Goal: Task Accomplishment & Management: Use online tool/utility

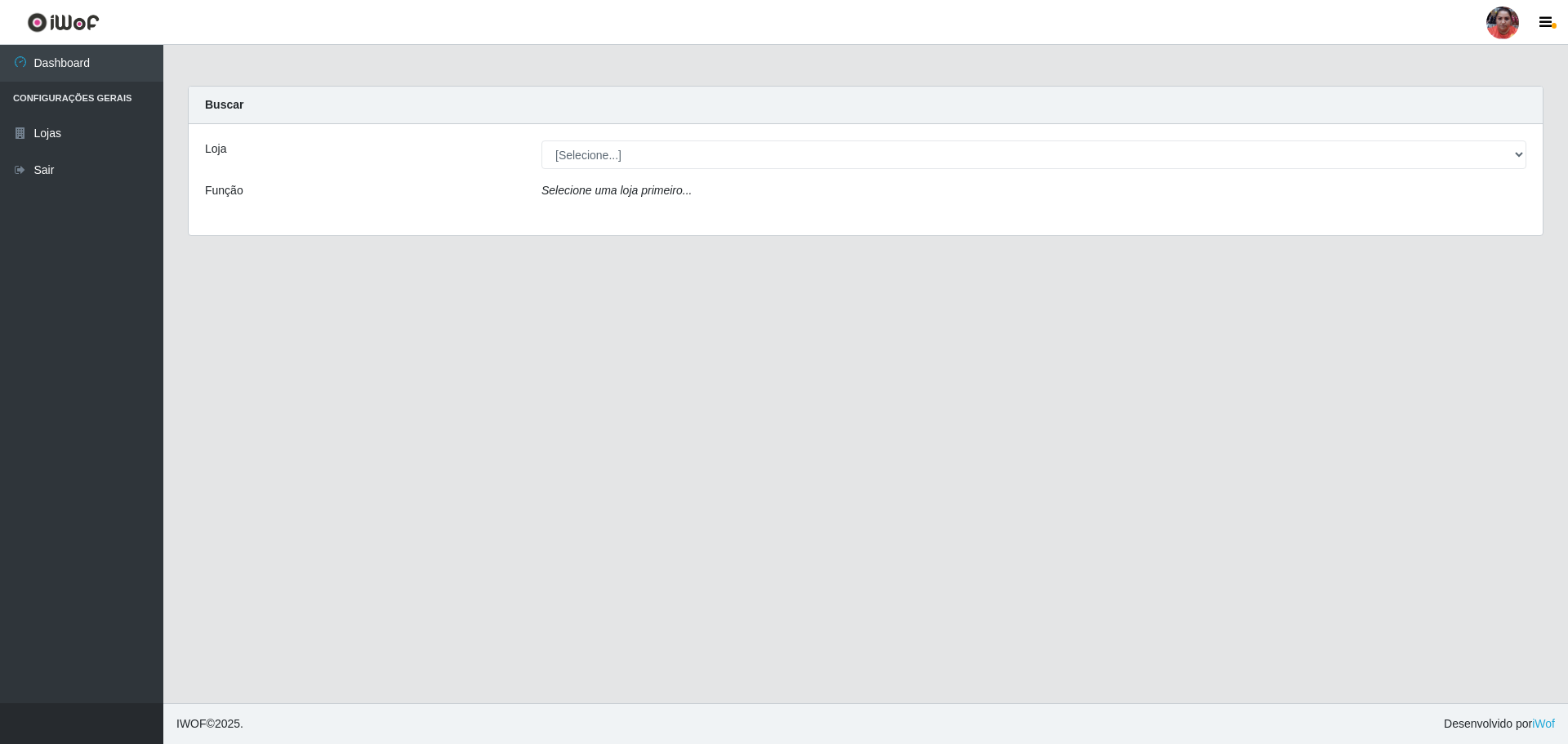
select select "252"
click at [541, 141] on select "[Selecione...] Mar Vermelho - Loja 05" at bounding box center [1034, 155] width 985 height 29
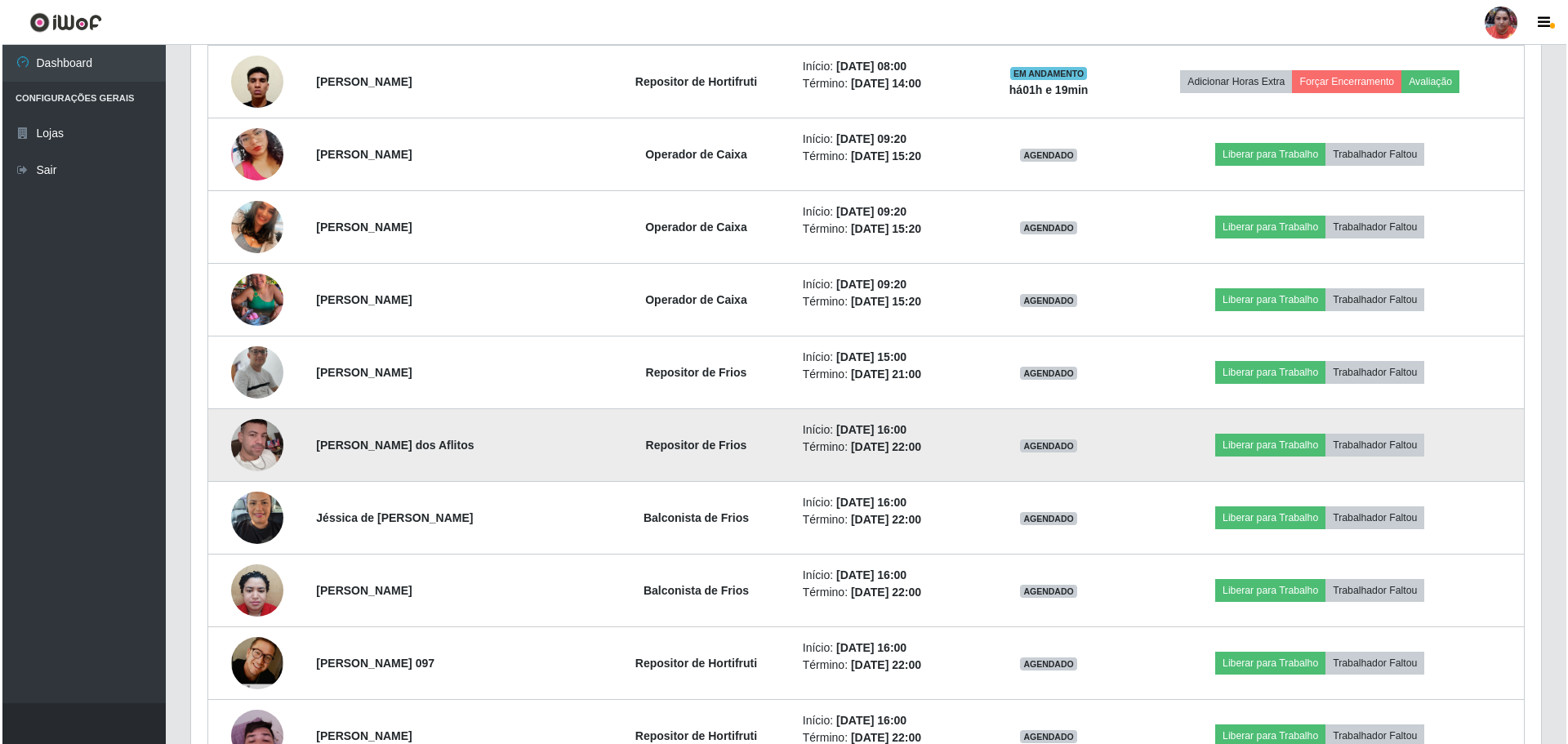
scroll to position [1307, 0]
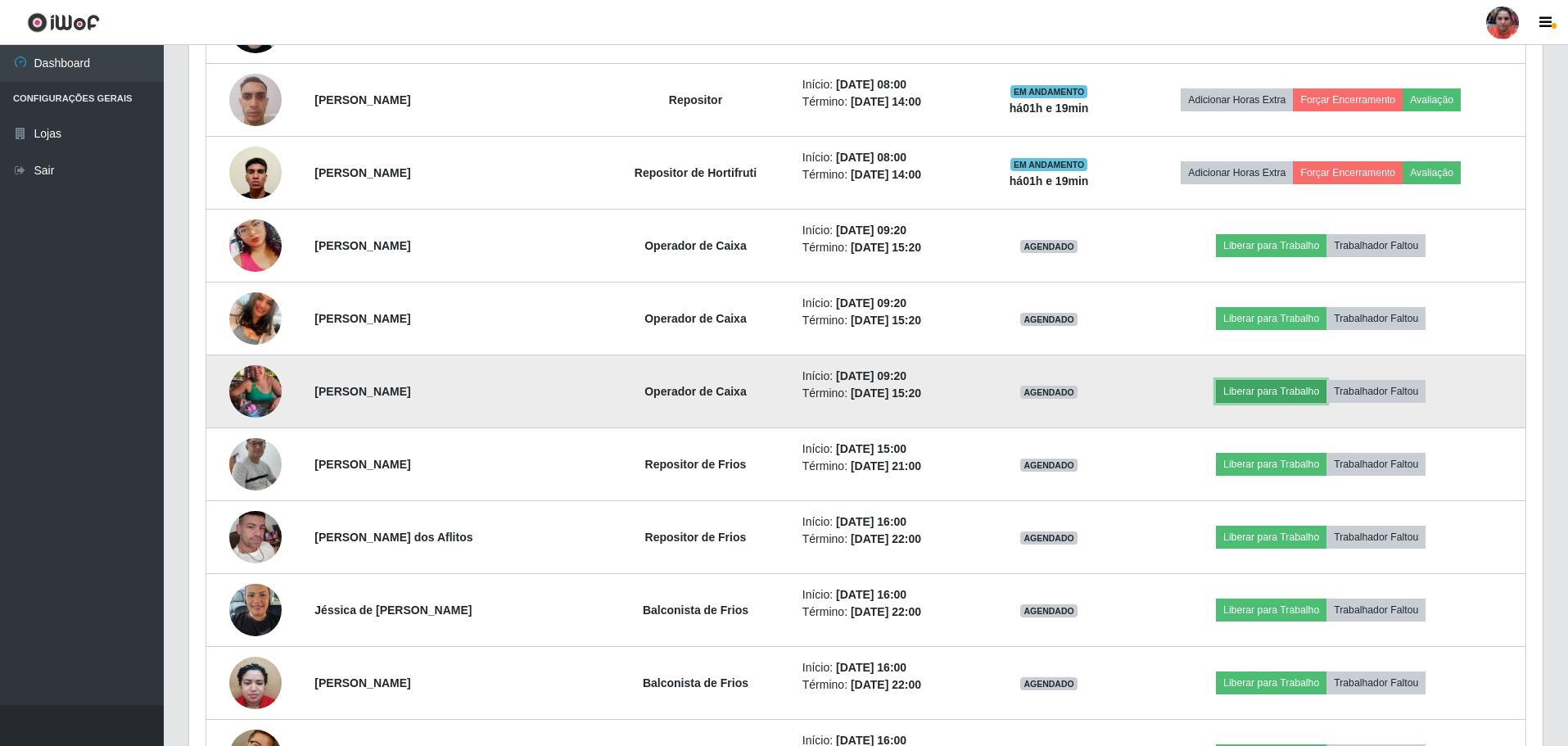
click at [1260, 387] on button "Liberar para Trabalho" at bounding box center [1271, 392] width 111 height 23
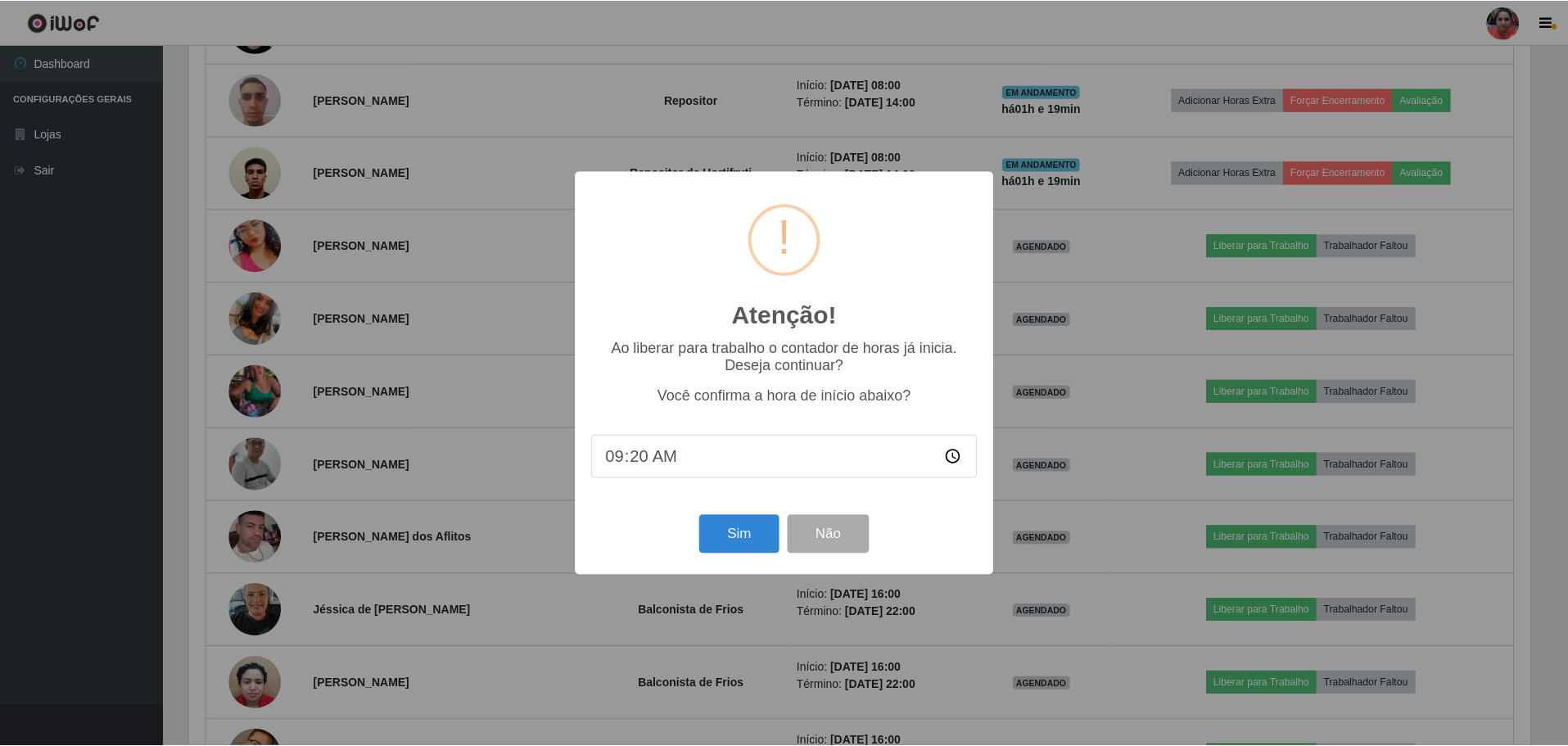
scroll to position [340, 1345]
click at [743, 526] on button "Sim" at bounding box center [740, 534] width 79 height 39
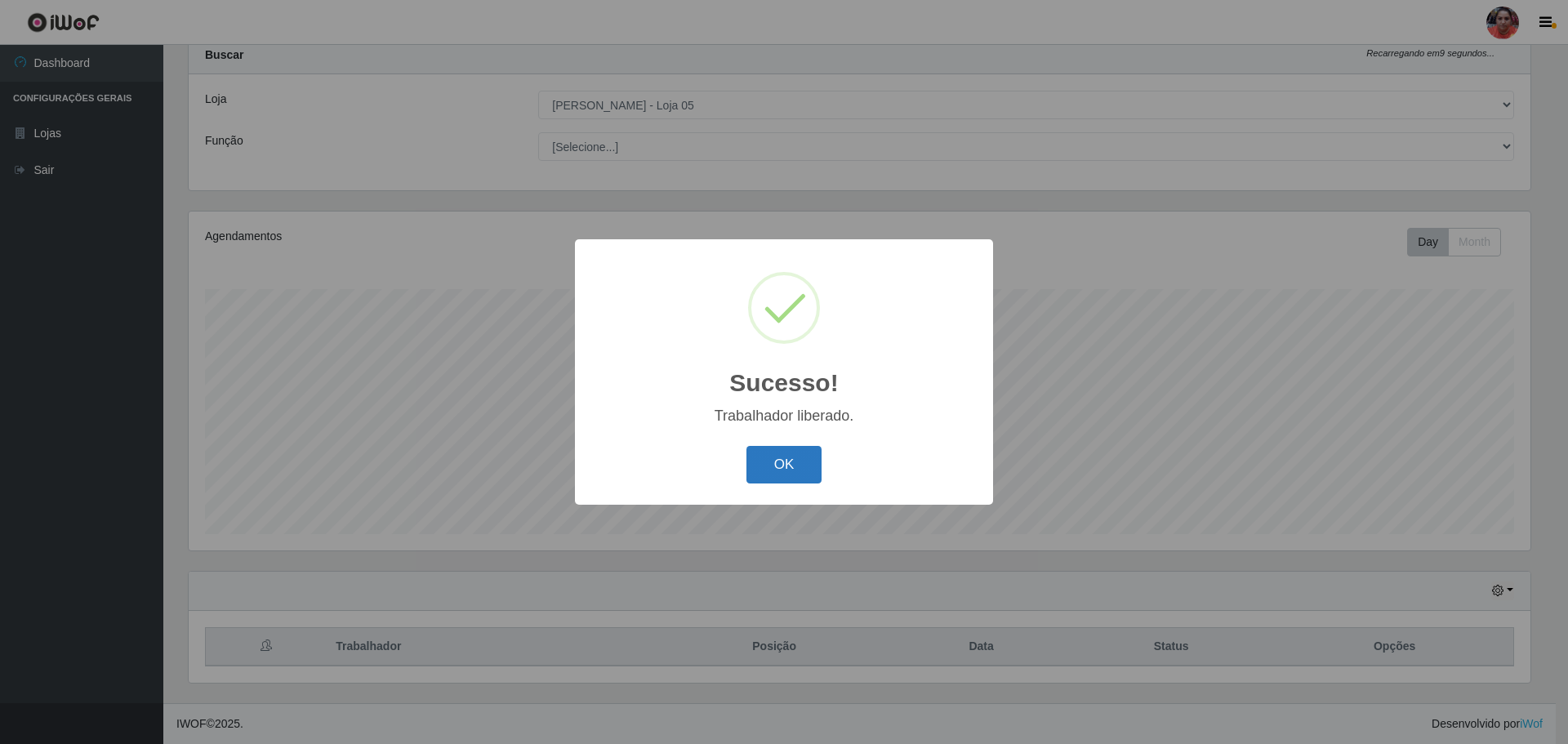
click at [775, 481] on button "OK" at bounding box center [784, 464] width 76 height 39
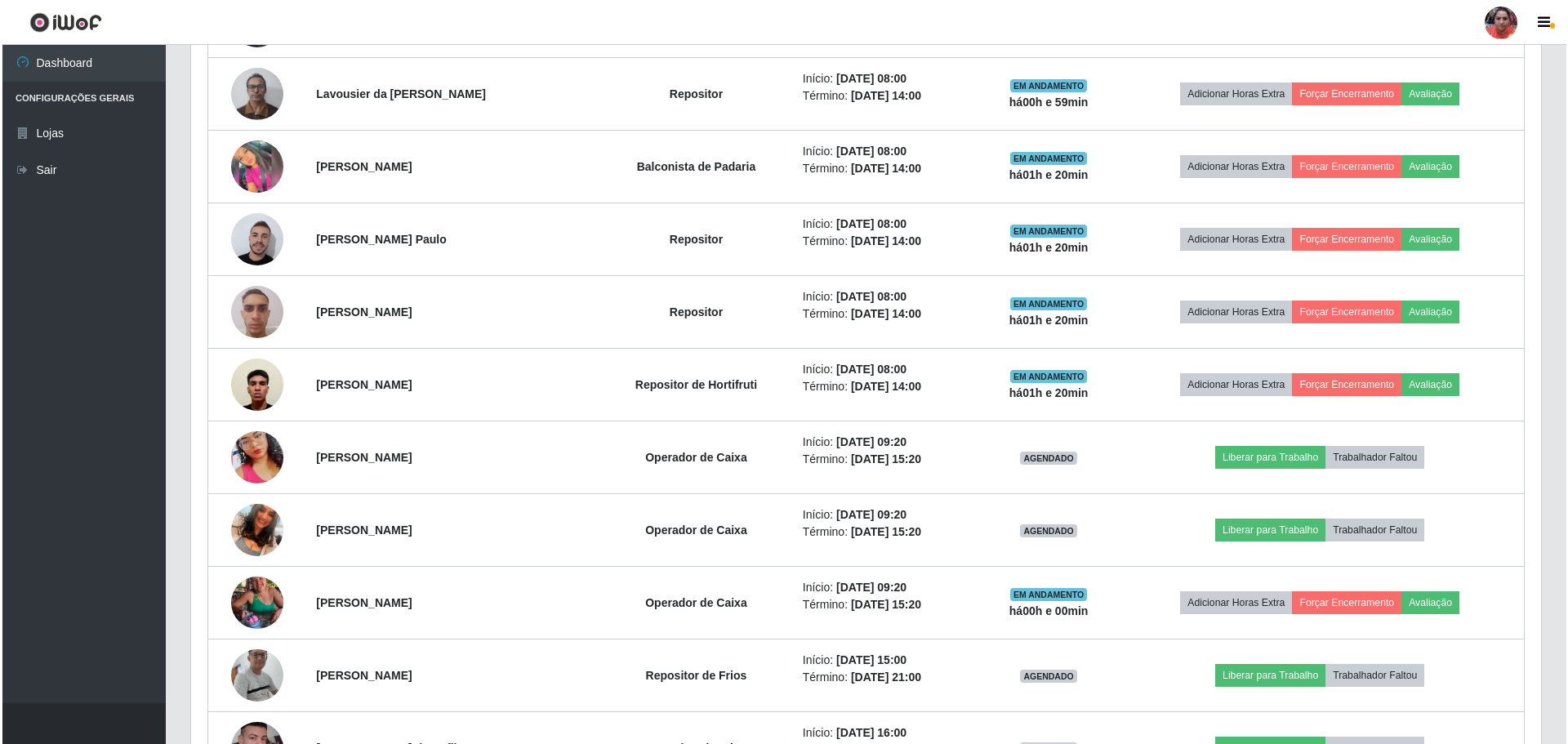
scroll to position [1193, 0]
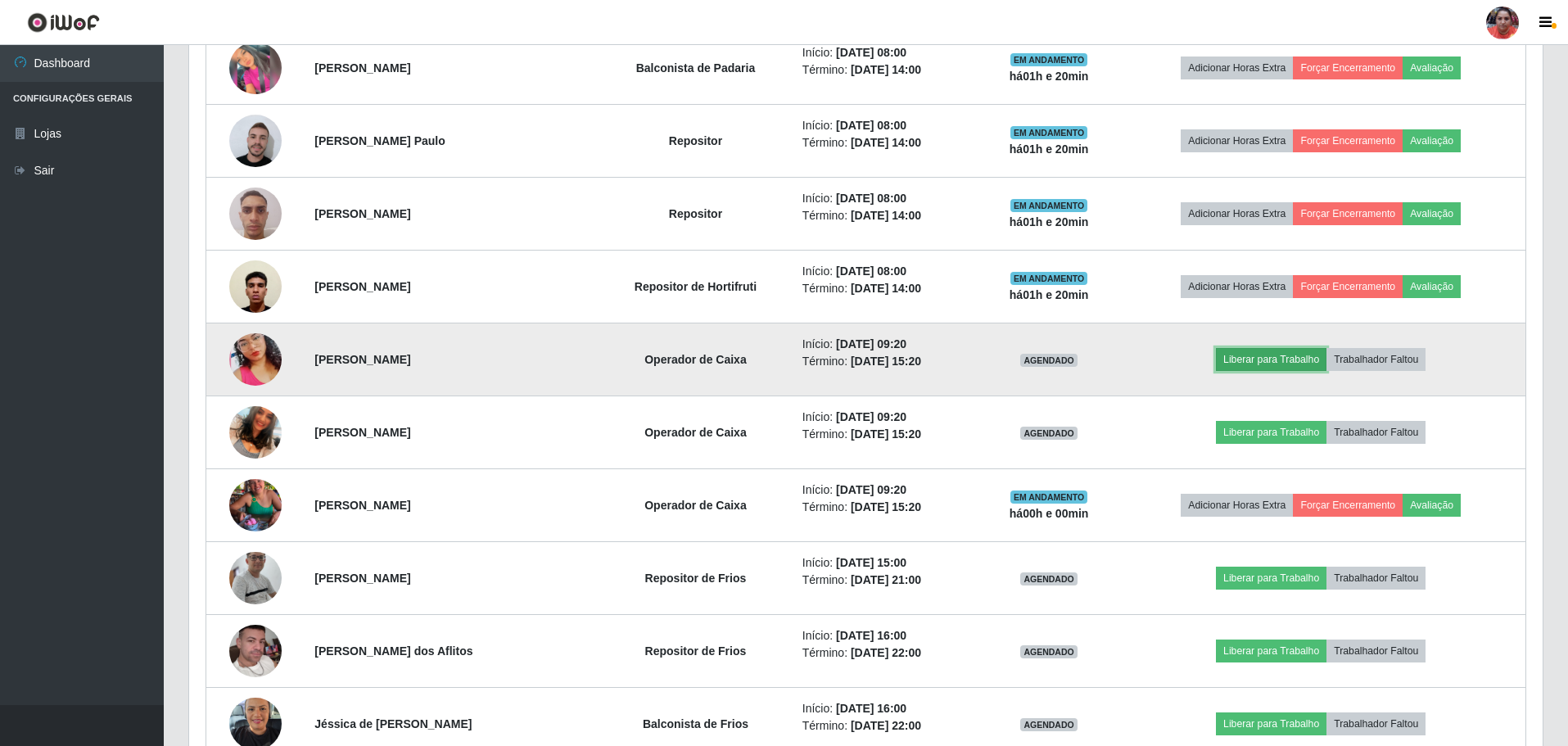
click at [1258, 359] on button "Liberar para Trabalho" at bounding box center [1271, 360] width 111 height 23
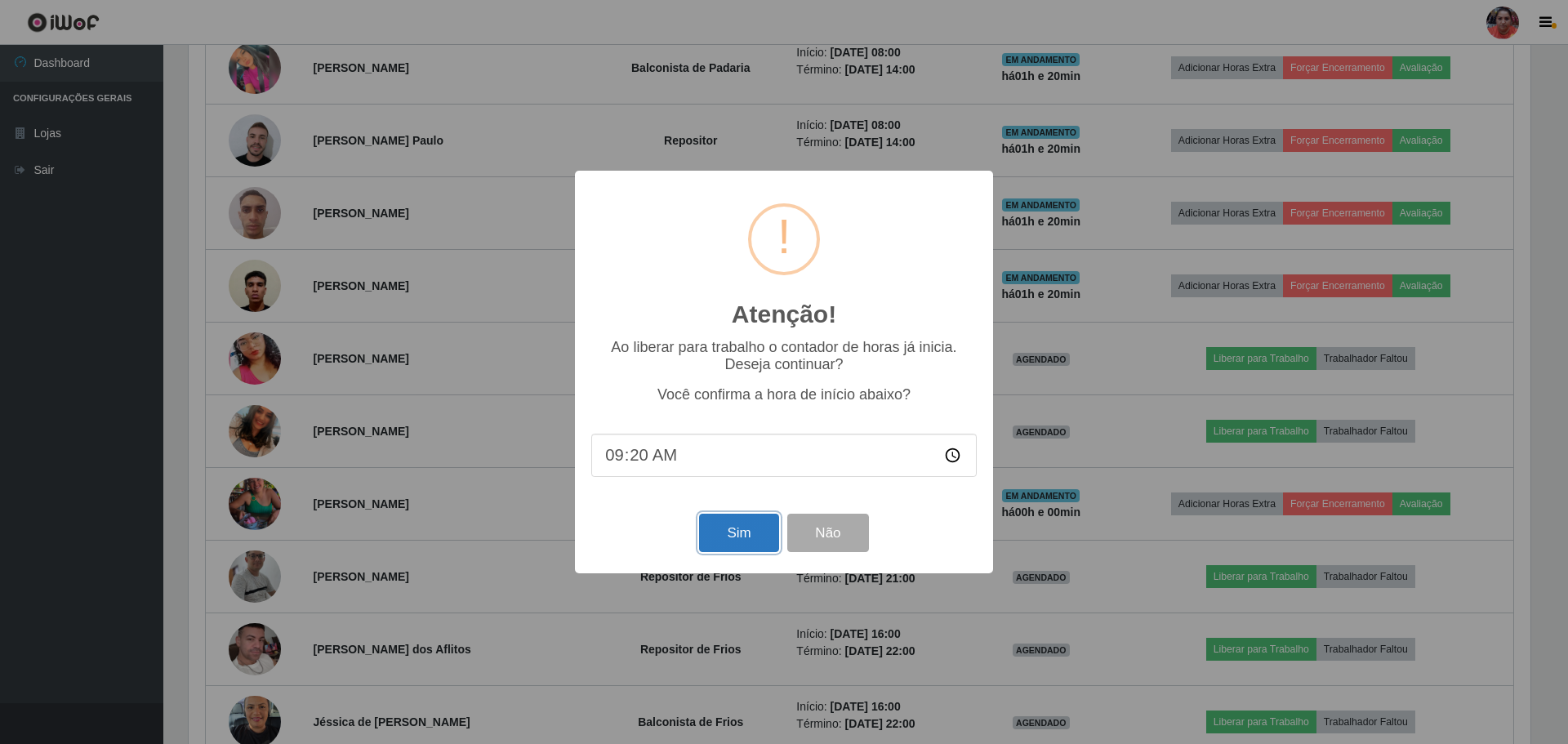
click at [721, 528] on button "Sim" at bounding box center [739, 532] width 79 height 39
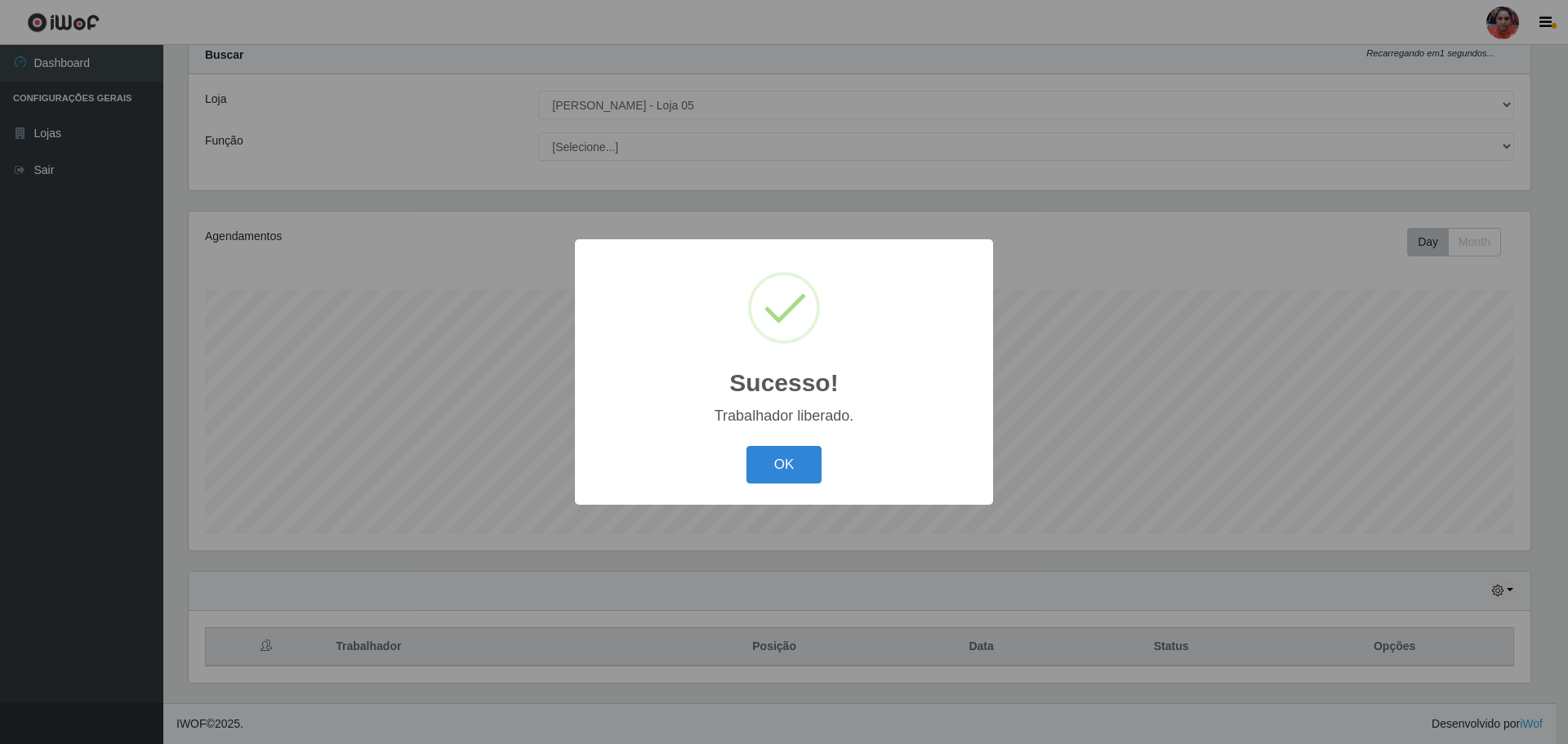
click at [749, 475] on button "OK" at bounding box center [784, 464] width 76 height 39
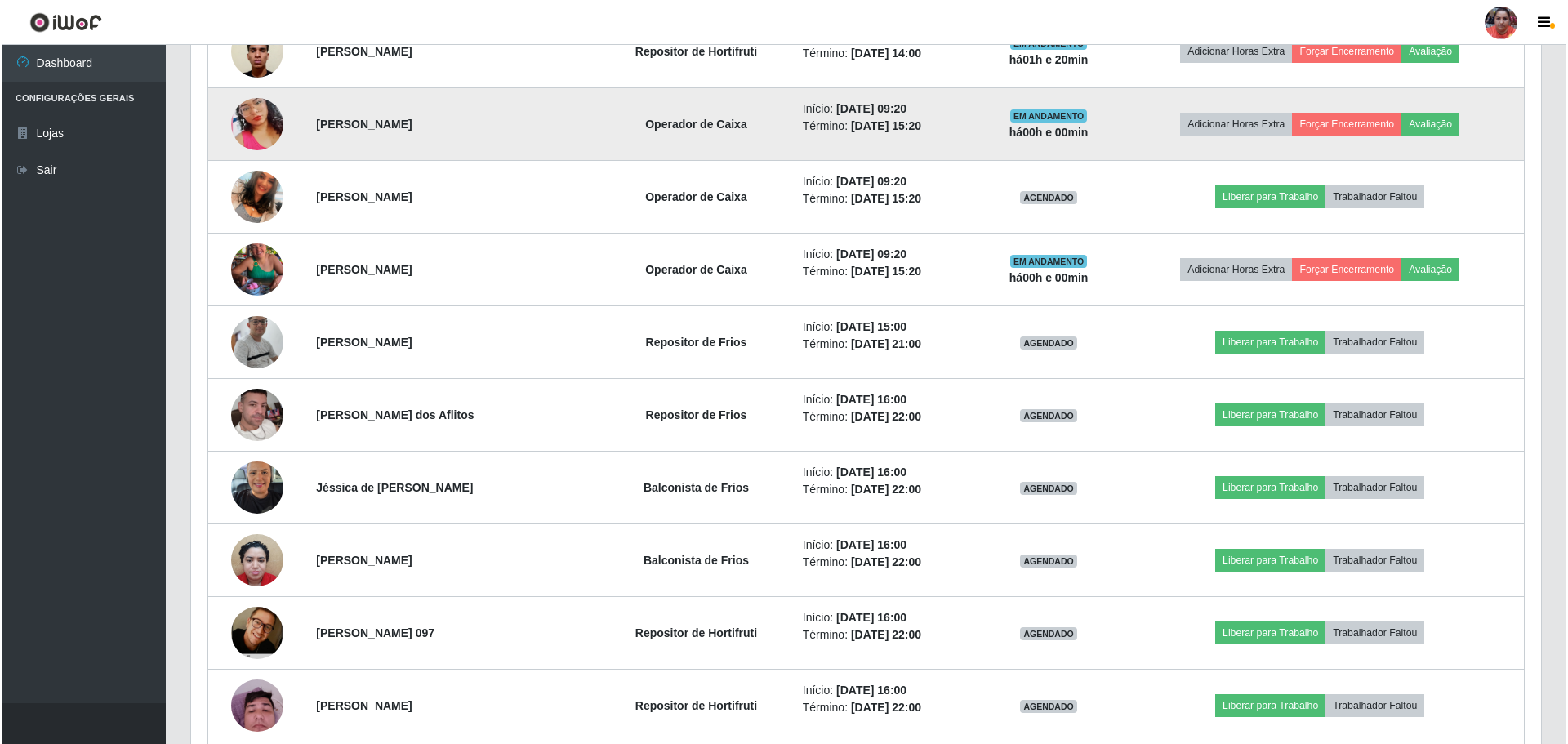
scroll to position [1356, 0]
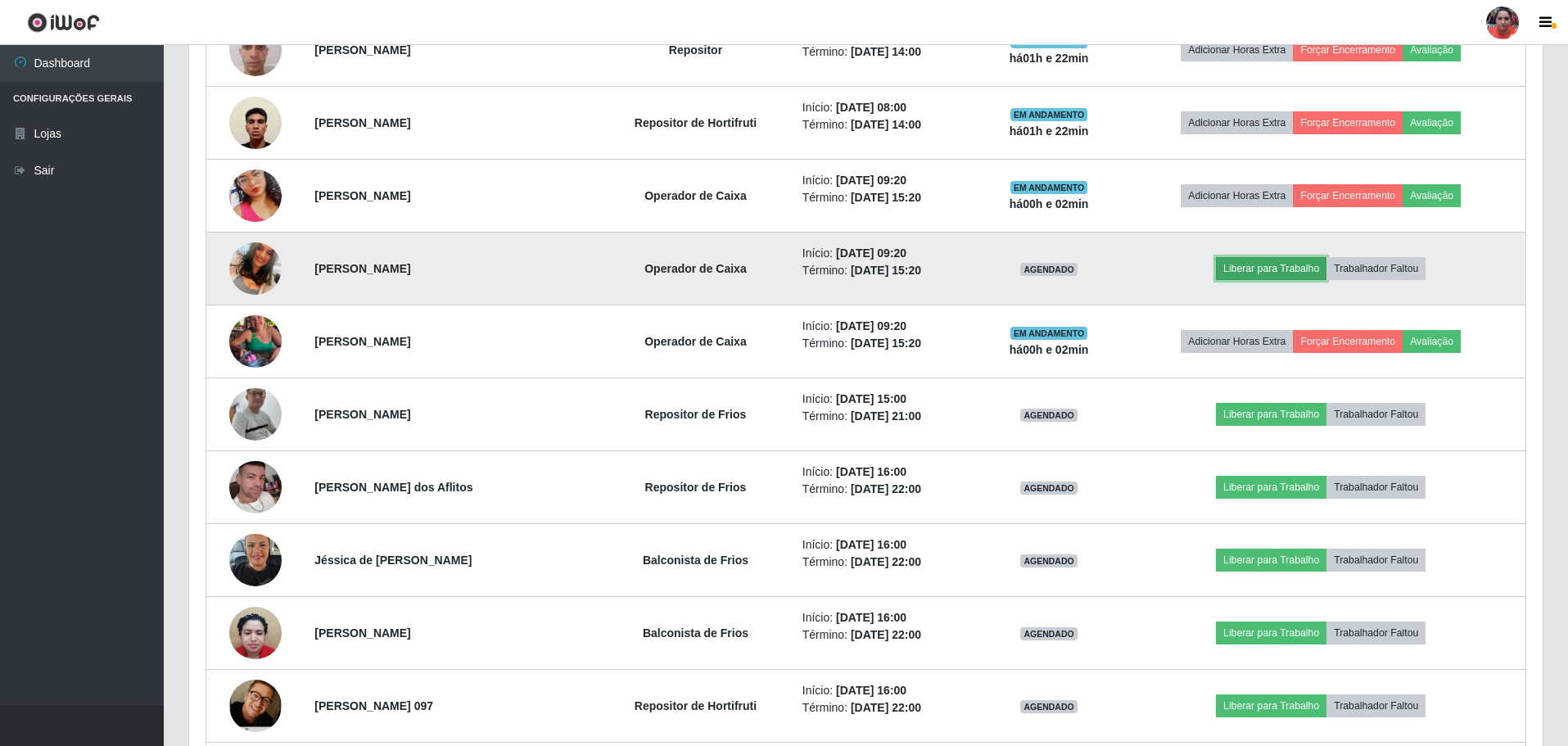
click at [1273, 273] on button "Liberar para Trabalho" at bounding box center [1271, 269] width 111 height 23
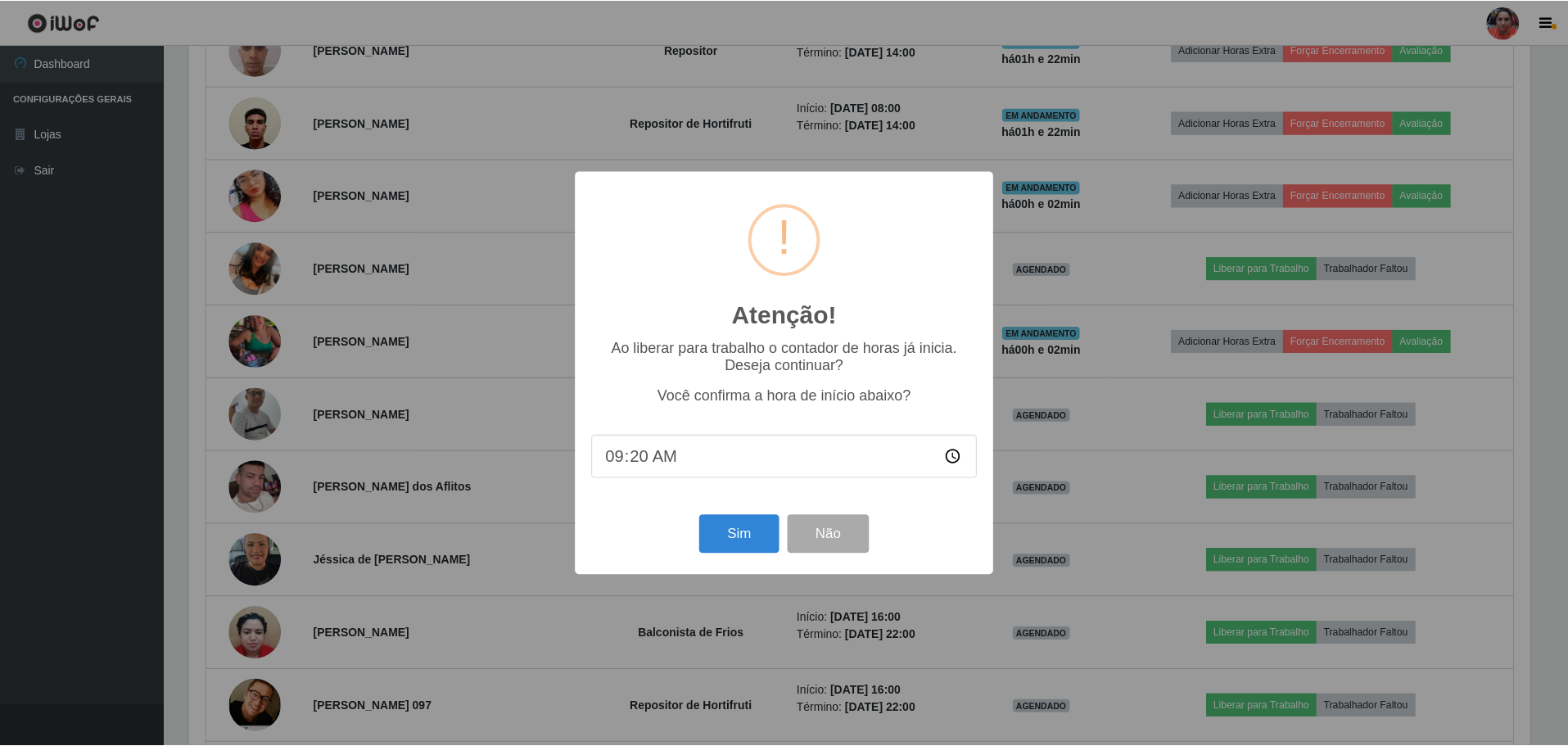
scroll to position [340, 1345]
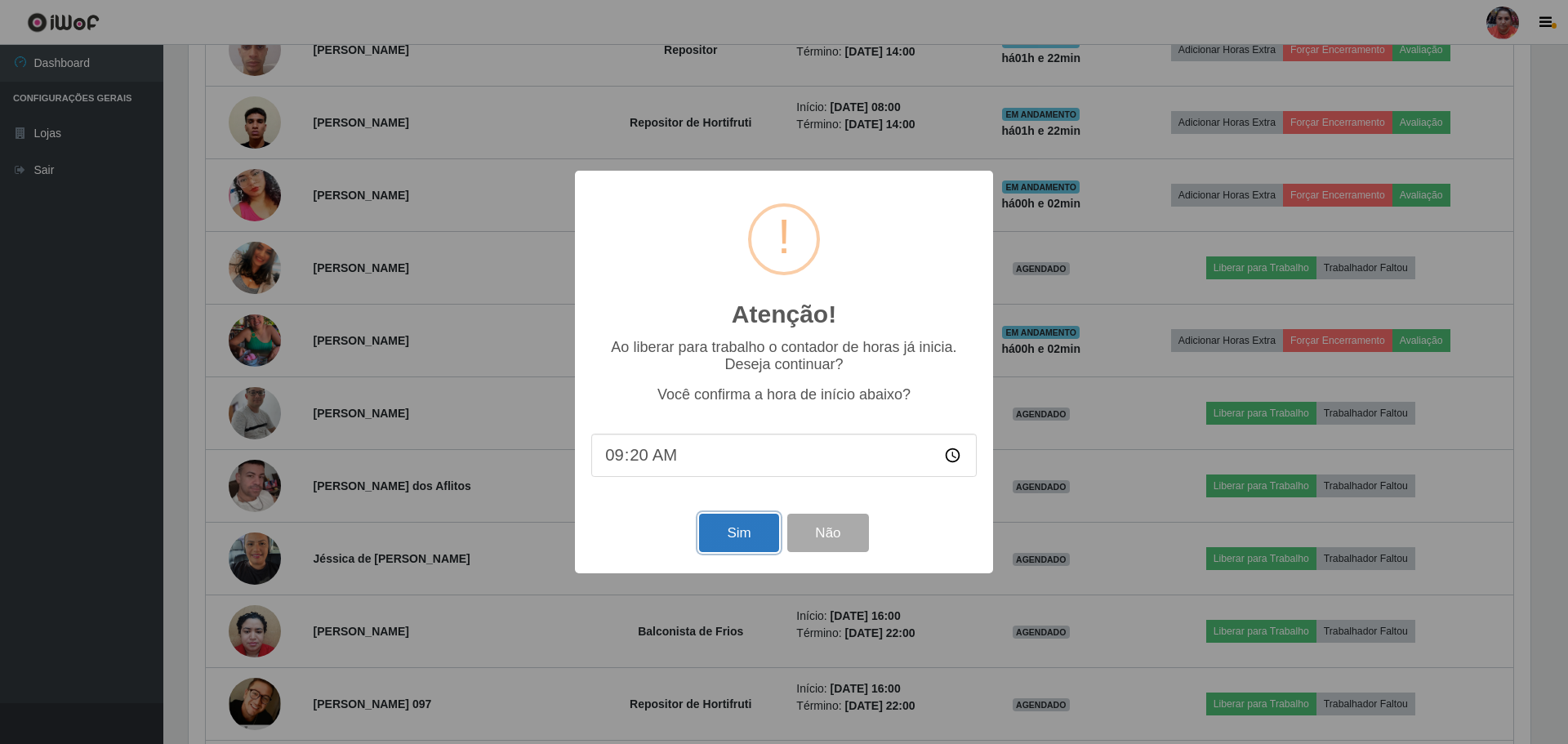
click at [754, 537] on button "Sim" at bounding box center [739, 532] width 79 height 39
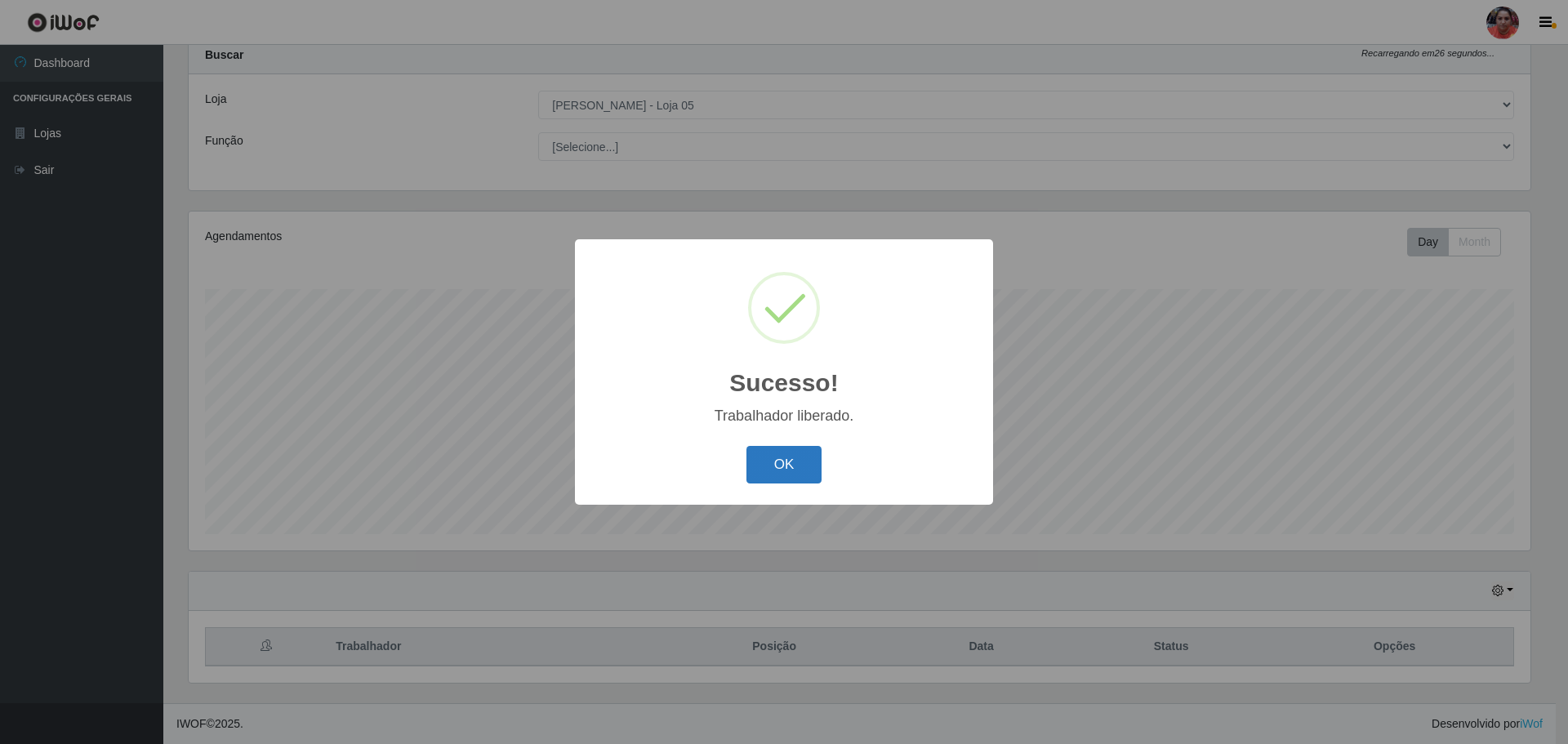
click at [767, 478] on button "OK" at bounding box center [784, 464] width 76 height 39
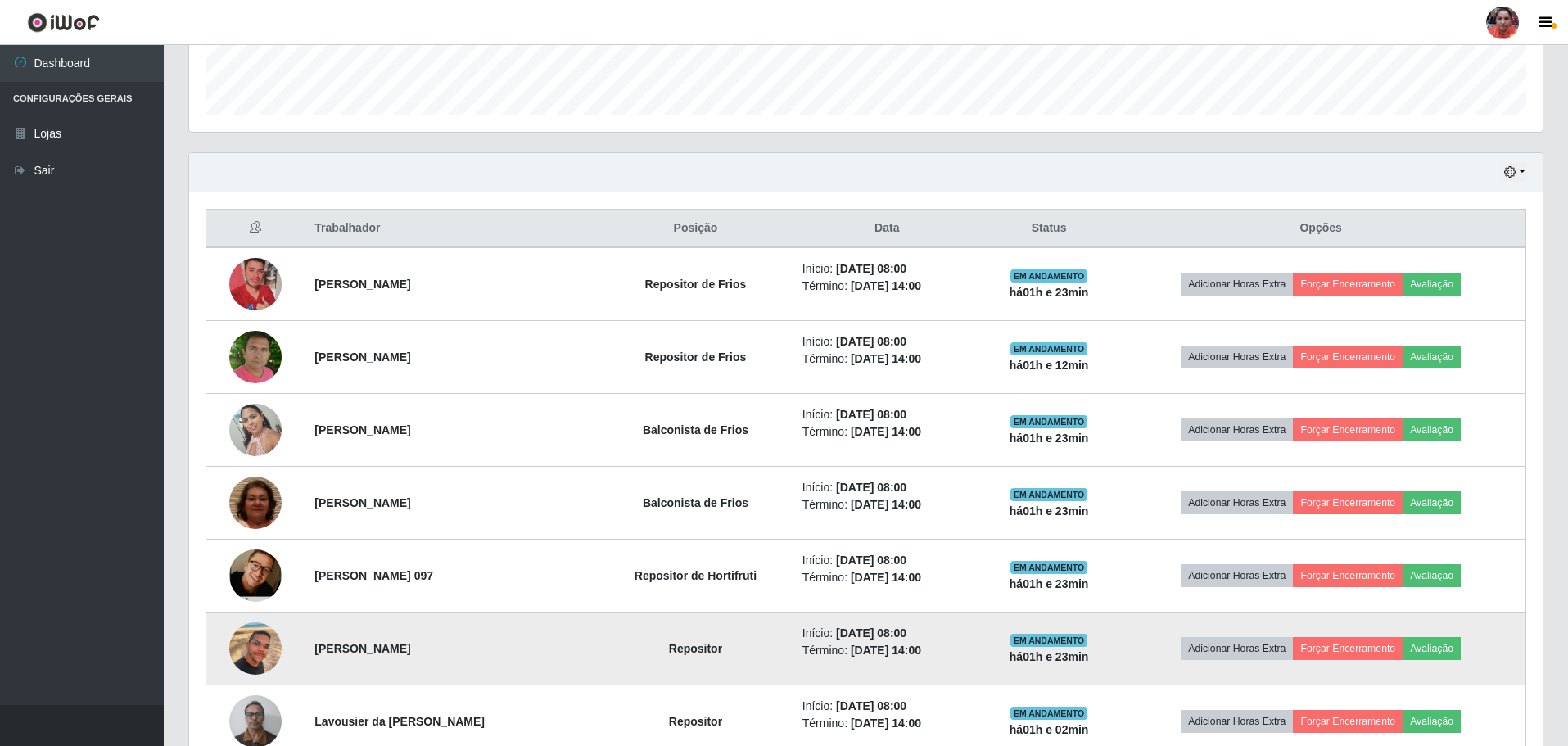
scroll to position [459, 0]
